Goal: Download file/media

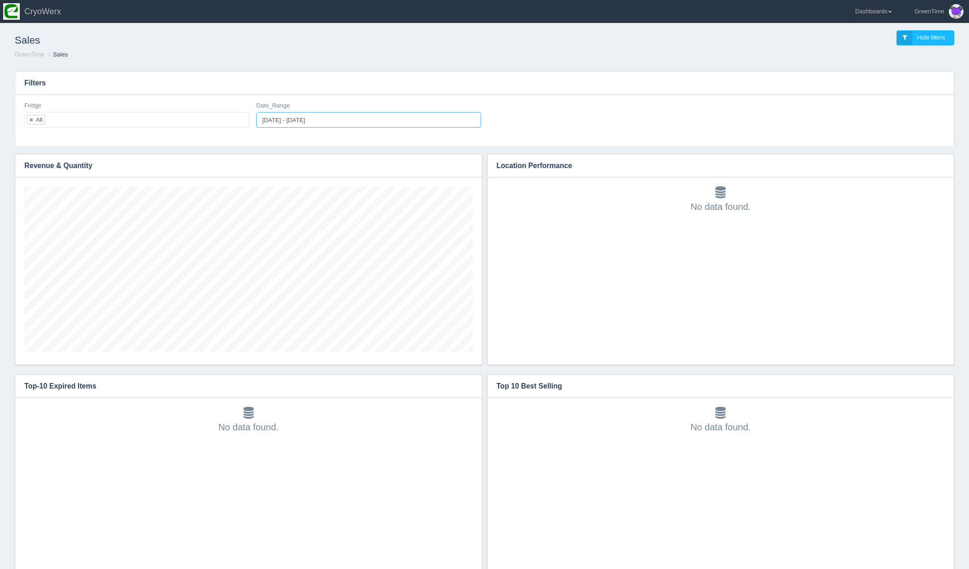
type input "[DATE]"
click at [323, 122] on input "[DATE] - [DATE]" at bounding box center [368, 120] width 225 height 16
type input "[DATE]"
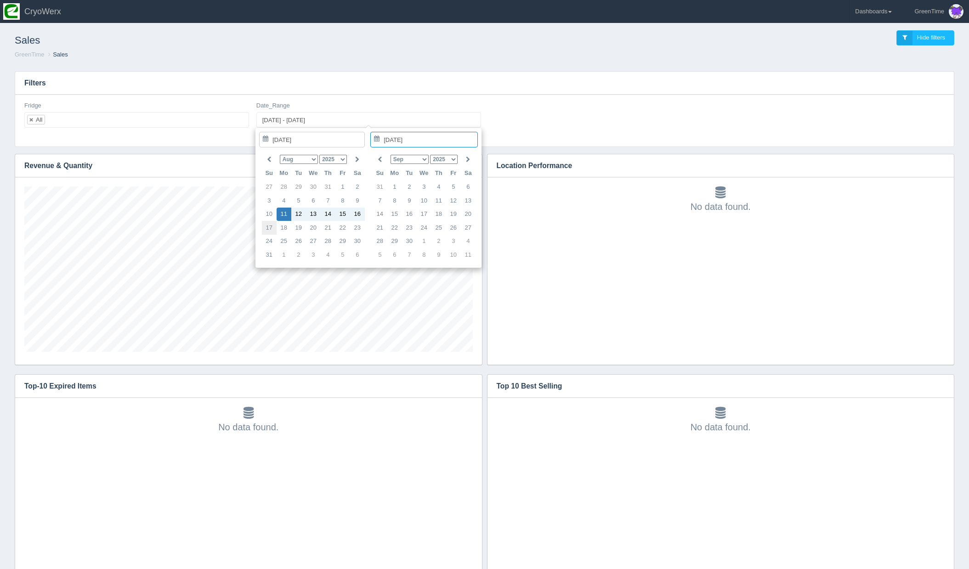
type input "[DATE] - [DATE]"
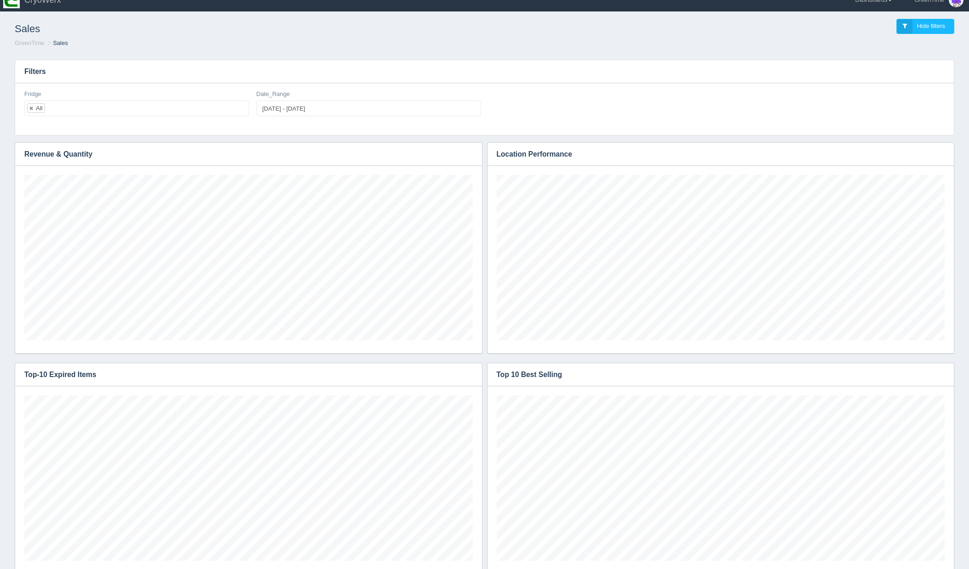
scroll to position [165, 448]
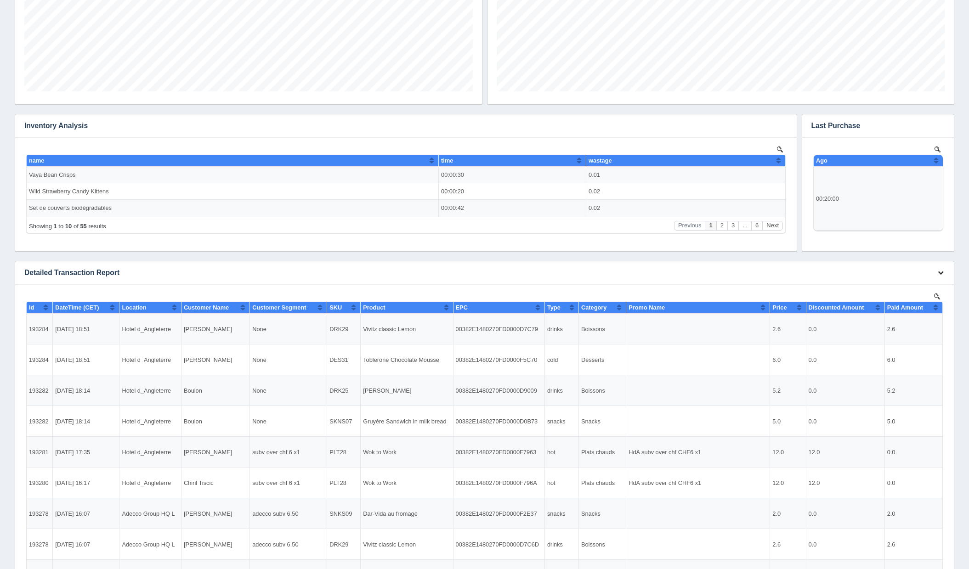
click at [938, 272] on icon "button" at bounding box center [941, 273] width 6 height 6
click at [920, 282] on link "Download CSV" at bounding box center [910, 286] width 74 height 13
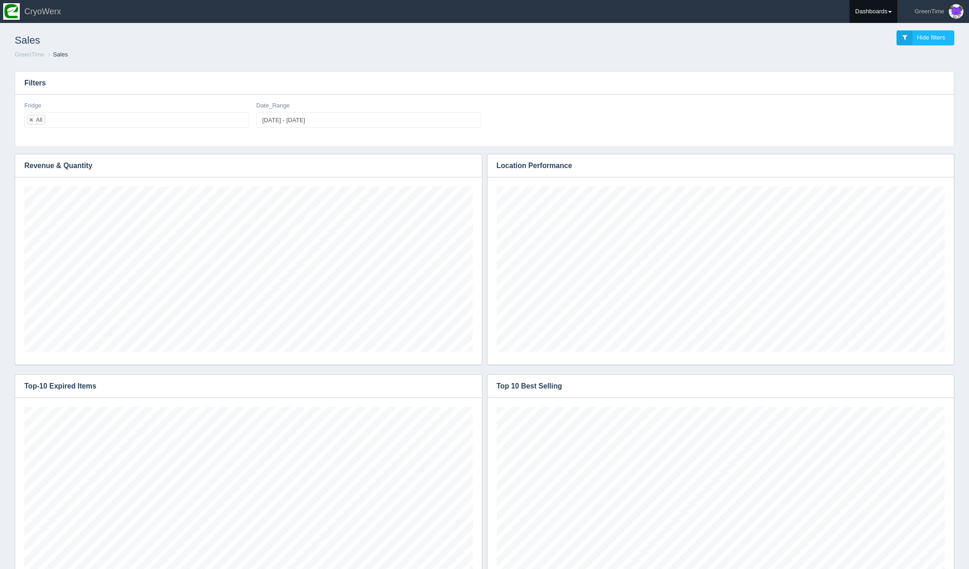
click at [886, 14] on link "Dashboards" at bounding box center [873, 11] width 48 height 23
click at [872, 71] on link "GreenTime" at bounding box center [911, 67] width 124 height 18
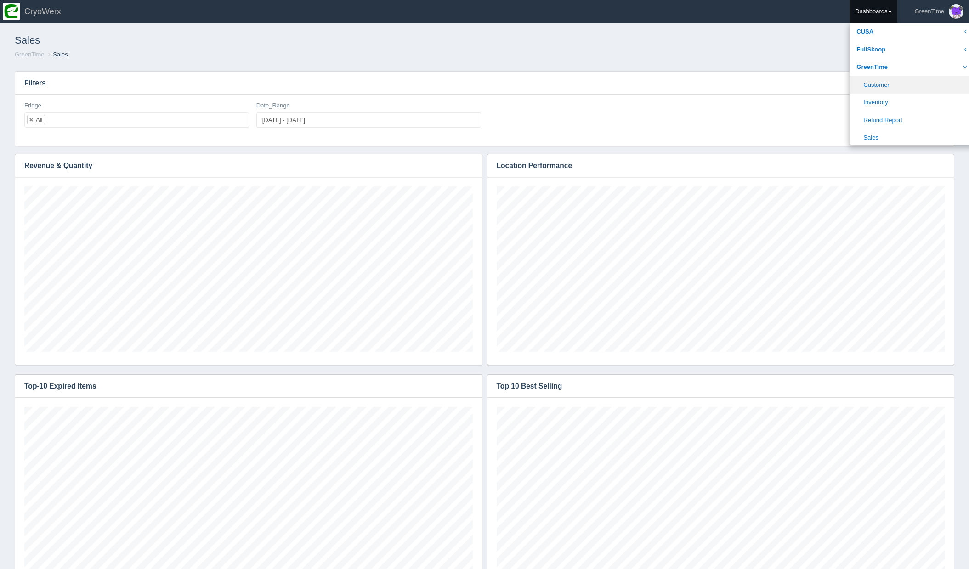
click at [873, 89] on link "Customer" at bounding box center [911, 85] width 124 height 18
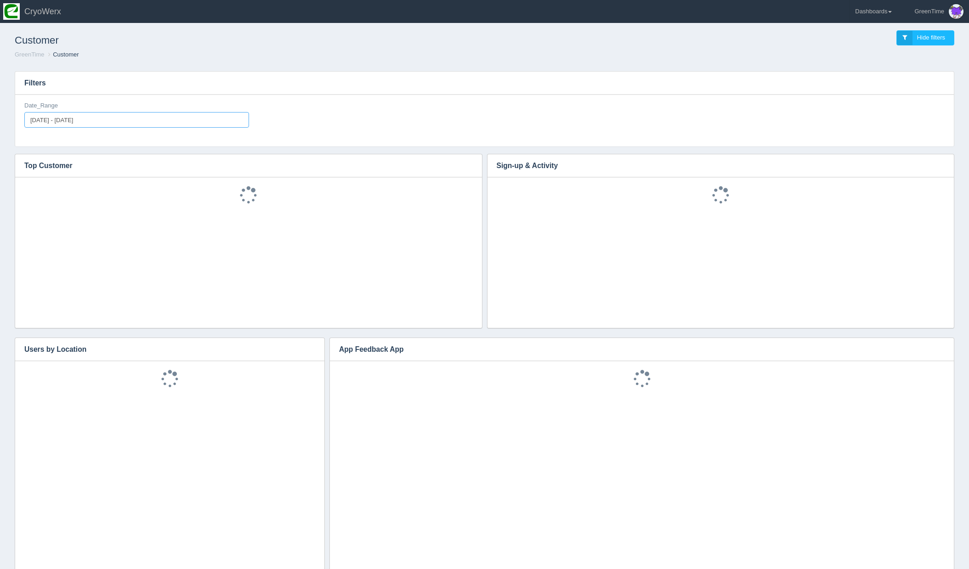
type input "[DATE]"
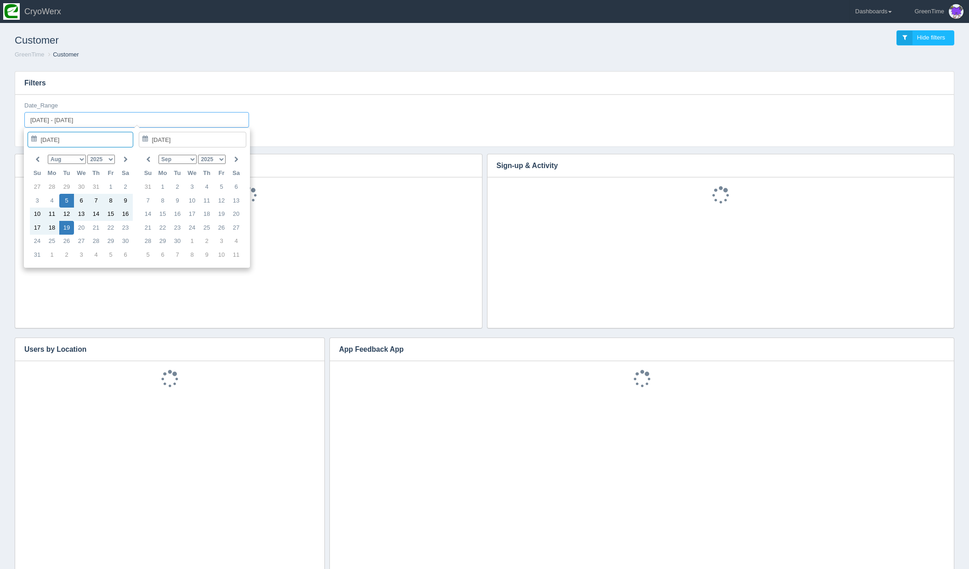
click at [114, 121] on input "2025-08-05 - 2025-08-19" at bounding box center [136, 120] width 225 height 16
type input "[DATE]"
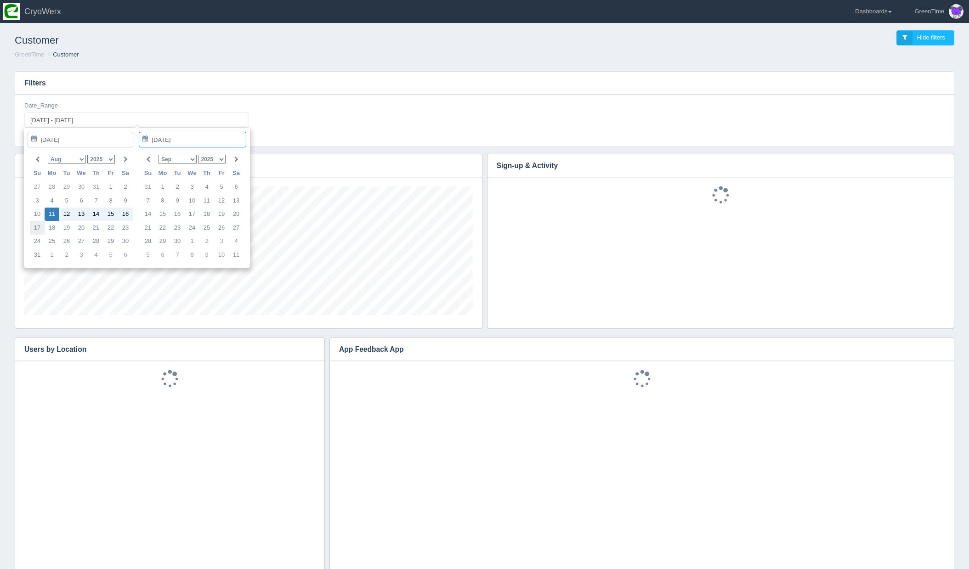
type input "[DATE] - [DATE]"
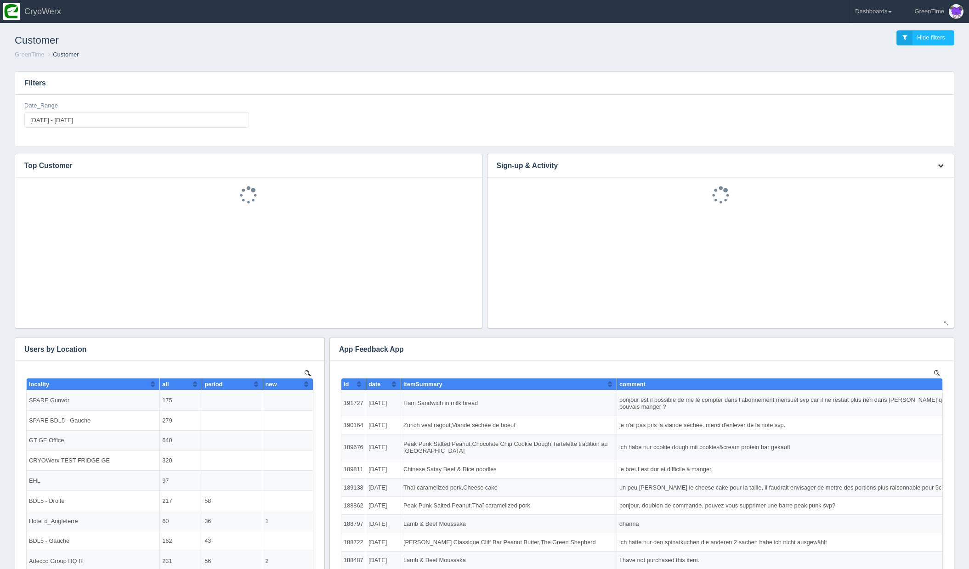
click at [944, 164] on button "button" at bounding box center [940, 166] width 12 height 14
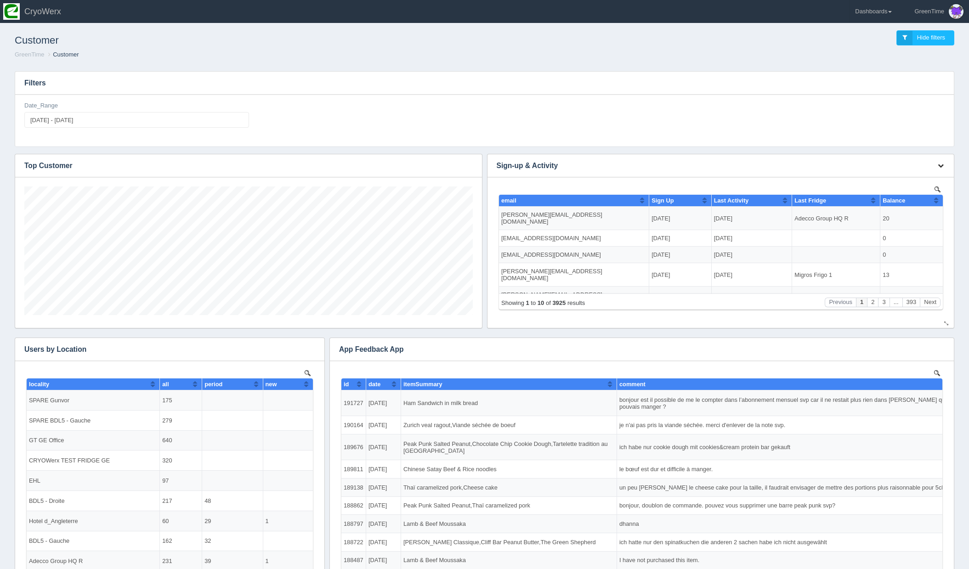
scroll to position [129, 448]
click at [940, 164] on icon "button" at bounding box center [941, 166] width 6 height 6
click at [894, 181] on link "Download CSV" at bounding box center [910, 179] width 74 height 13
